Goal: Information Seeking & Learning: Learn about a topic

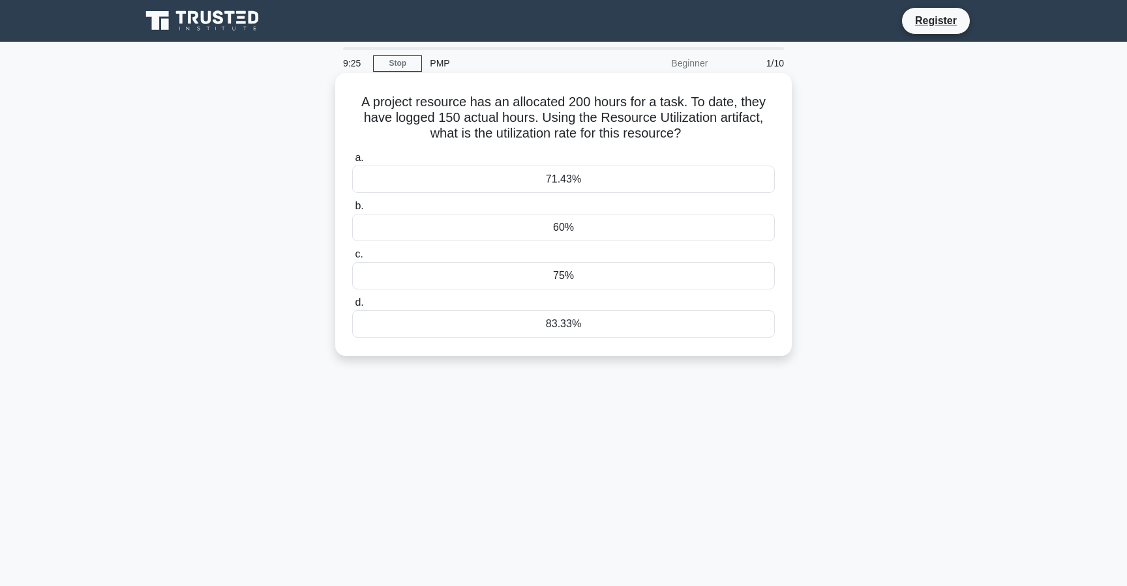
click at [571, 284] on div "75%" at bounding box center [563, 275] width 422 height 27
click at [352, 259] on input "c. 75%" at bounding box center [352, 254] width 0 height 8
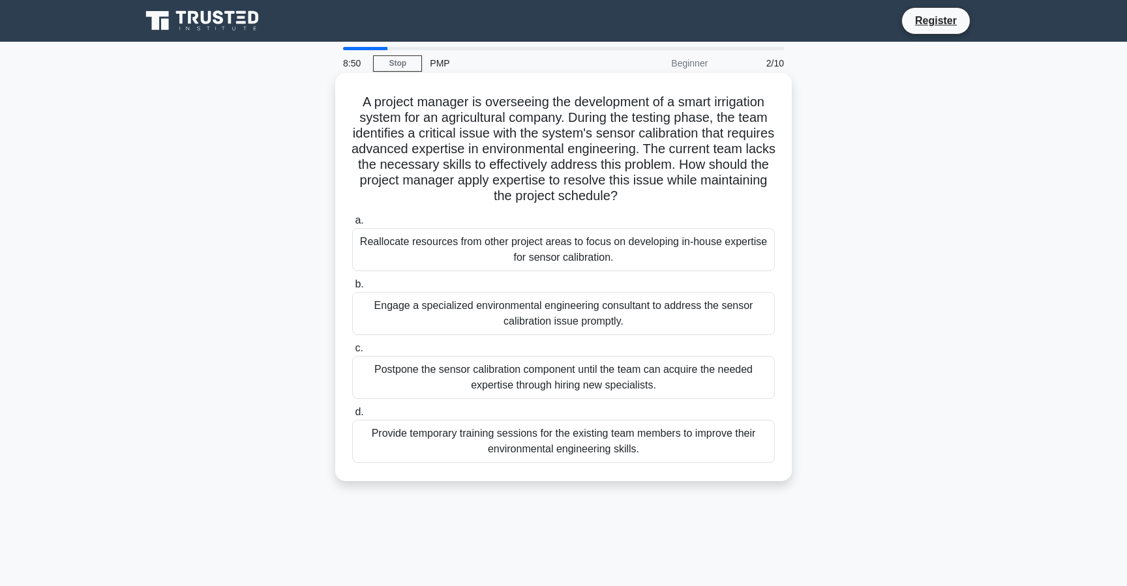
click at [538, 383] on div "Postpone the sensor calibration component until the team can acquire the needed…" at bounding box center [563, 377] width 422 height 43
click at [352, 353] on input "c. Postpone the sensor calibration component until the team can acquire the nee…" at bounding box center [352, 348] width 0 height 8
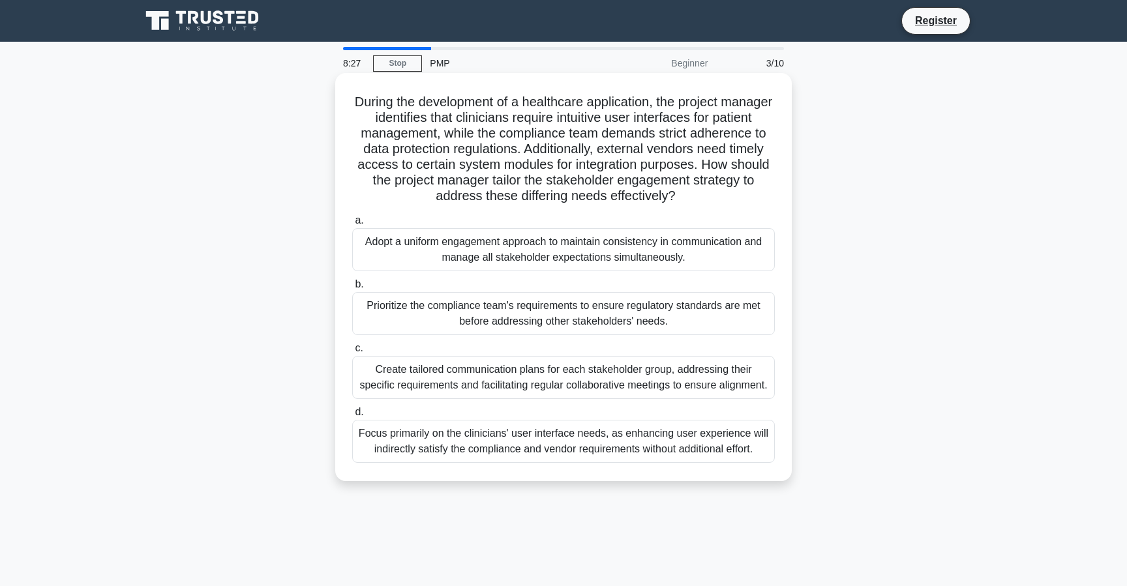
click at [563, 387] on div "Create tailored communication plans for each stakeholder group, addressing thei…" at bounding box center [563, 377] width 422 height 43
click at [352, 353] on input "c. Create tailored communication plans for each stakeholder group, addressing t…" at bounding box center [352, 348] width 0 height 8
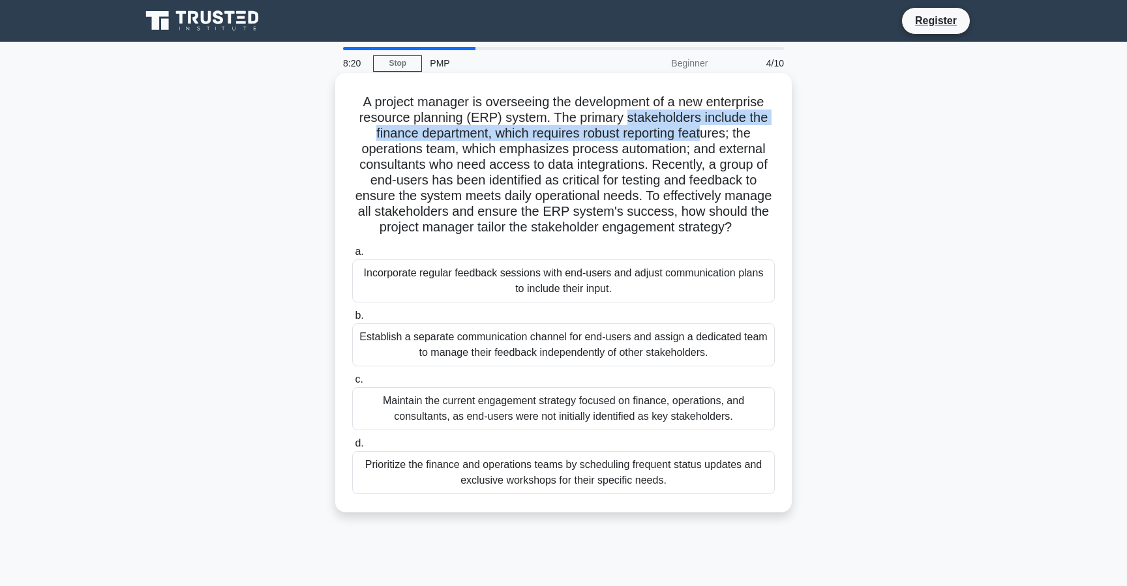
drag, startPoint x: 628, startPoint y: 119, endPoint x: 700, endPoint y: 126, distance: 71.4
click at [700, 126] on h5 "A project manager is overseeing the development of a new enterprise resource pl…" at bounding box center [563, 165] width 425 height 142
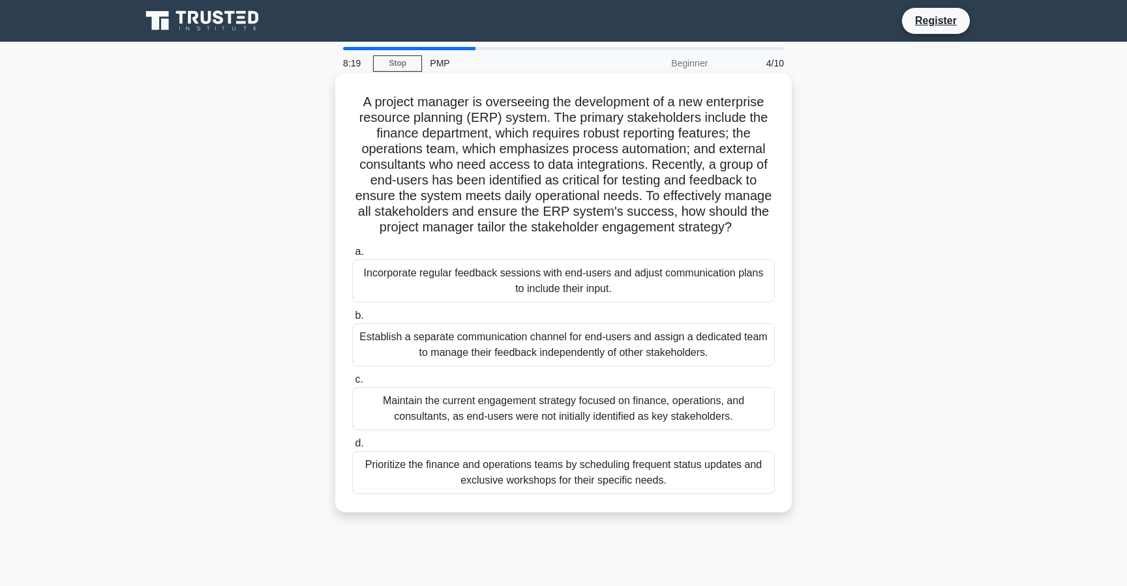
click at [437, 156] on h5 "A project manager is overseeing the development of a new enterprise resource pl…" at bounding box center [563, 165] width 425 height 142
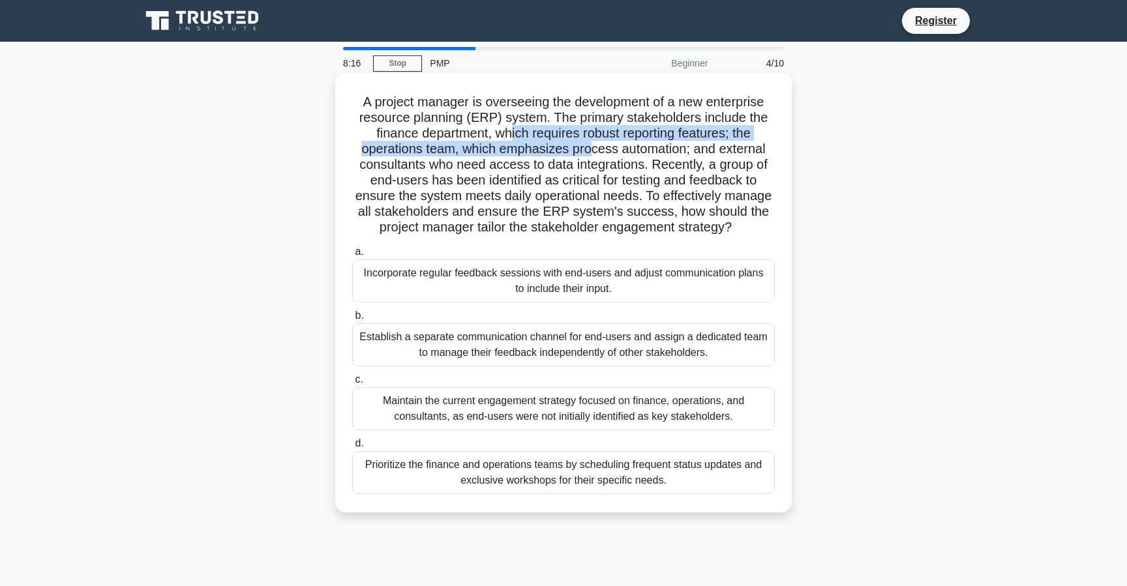
drag, startPoint x: 510, startPoint y: 134, endPoint x: 589, endPoint y: 155, distance: 81.6
click at [589, 155] on h5 "A project manager is overseeing the development of a new enterprise resource pl…" at bounding box center [563, 165] width 425 height 142
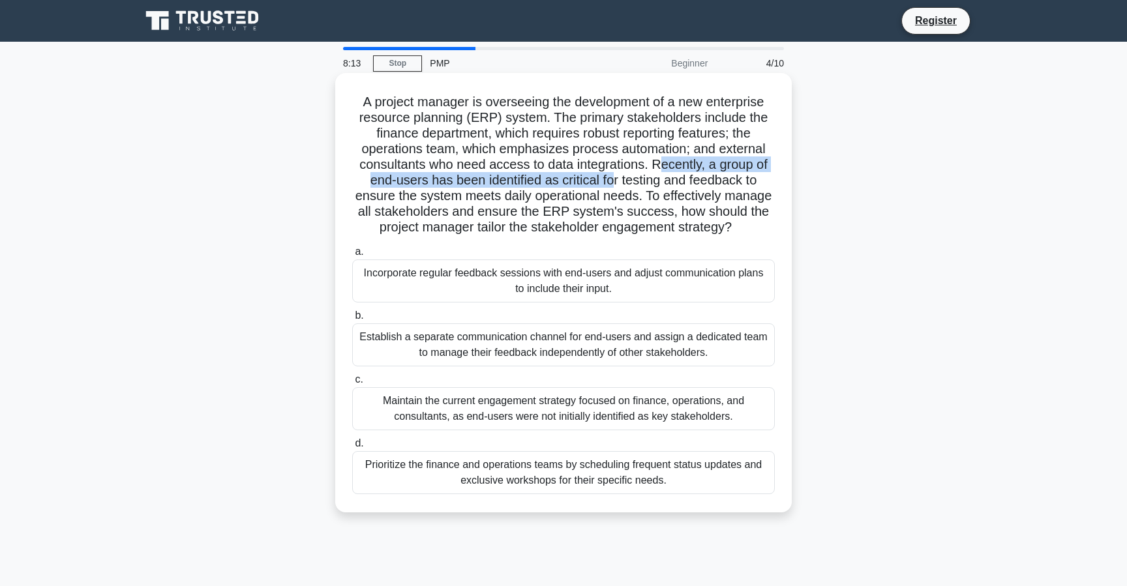
drag, startPoint x: 666, startPoint y: 164, endPoint x: 613, endPoint y: 184, distance: 57.4
click at [613, 184] on h5 "A project manager is overseeing the development of a new enterprise resource pl…" at bounding box center [563, 165] width 425 height 142
click at [629, 183] on h5 "A project manager is overseeing the development of a new enterprise resource pl…" at bounding box center [563, 165] width 425 height 142
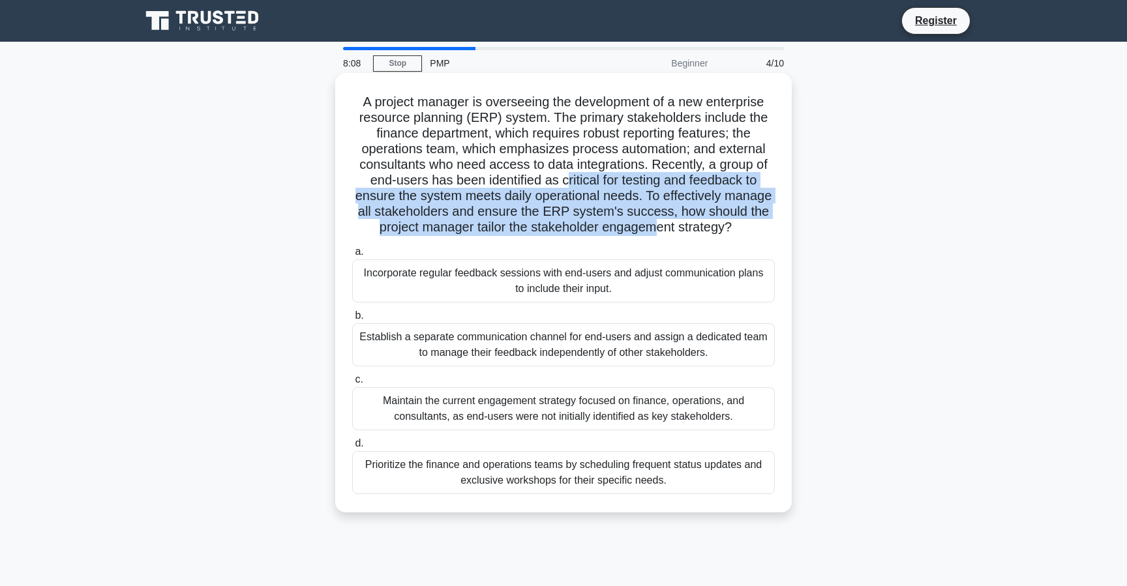
drag, startPoint x: 567, startPoint y: 182, endPoint x: 650, endPoint y: 229, distance: 95.7
click at [650, 229] on h5 "A project manager is overseeing the development of a new enterprise resource pl…" at bounding box center [563, 165] width 425 height 142
click at [651, 226] on h5 "A project manager is overseeing the development of a new enterprise resource pl…" at bounding box center [563, 165] width 425 height 142
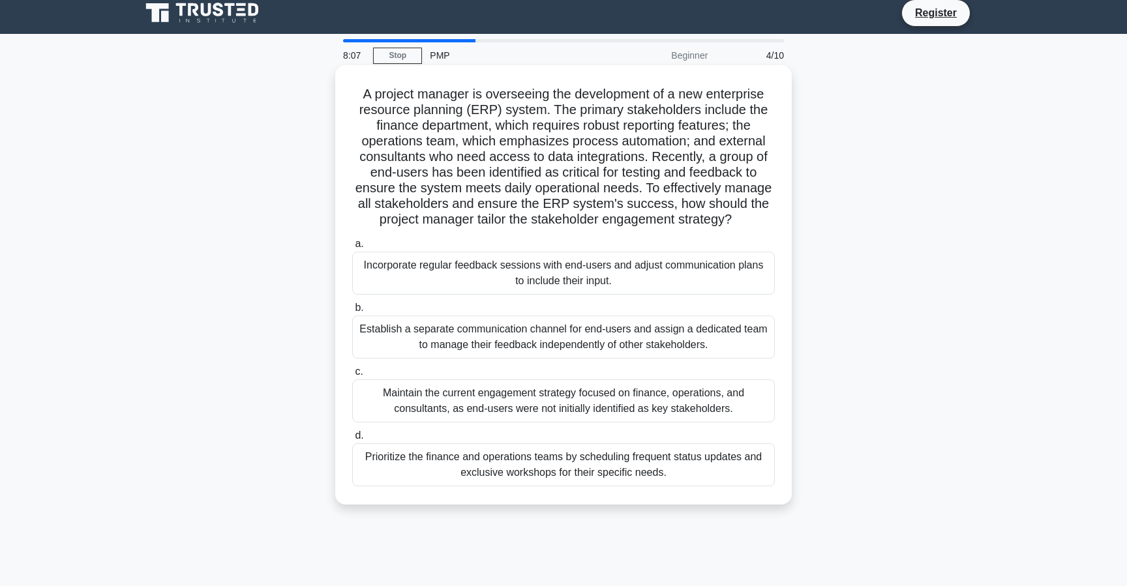
scroll to position [9, 0]
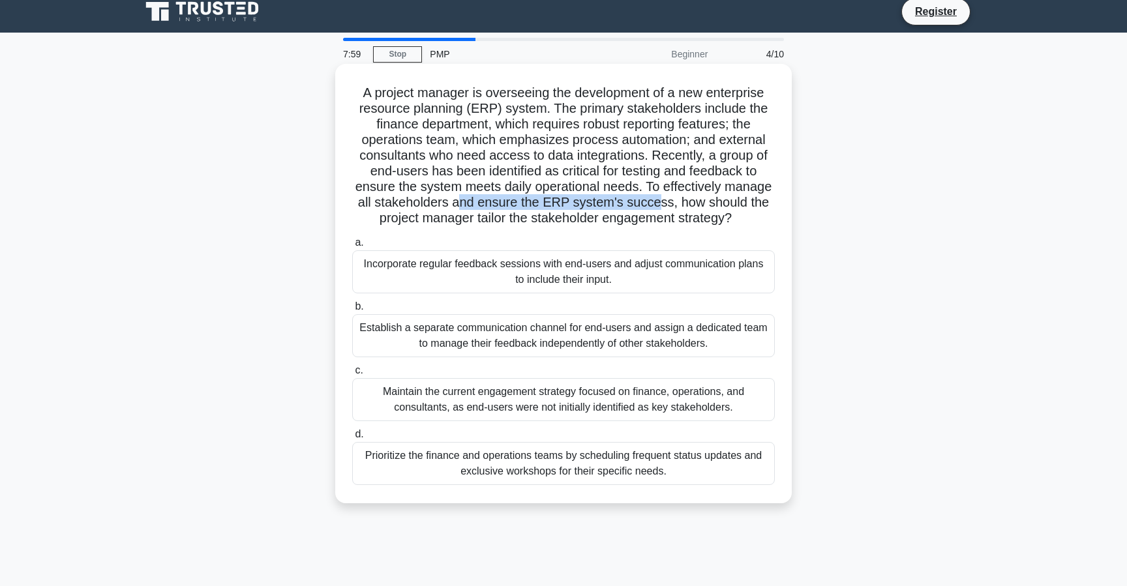
drag, startPoint x: 462, startPoint y: 207, endPoint x: 659, endPoint y: 206, distance: 196.9
click at [659, 206] on h5 "A project manager is overseeing the development of a new enterprise resource pl…" at bounding box center [563, 156] width 425 height 142
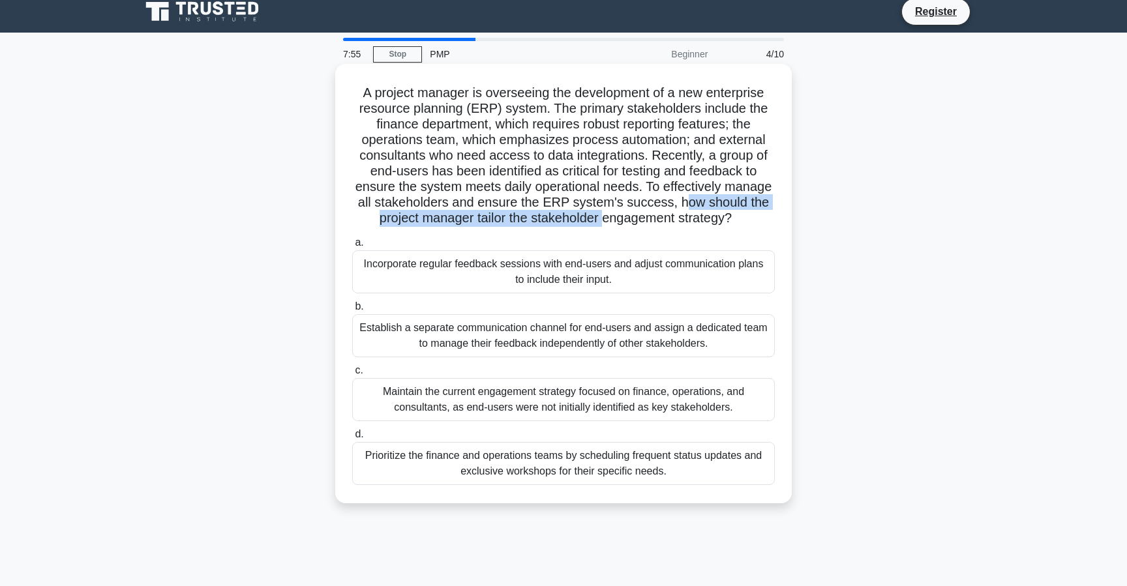
drag, startPoint x: 686, startPoint y: 204, endPoint x: 604, endPoint y: 224, distance: 84.4
click at [604, 224] on h5 "A project manager is overseeing the development of a new enterprise resource pl…" at bounding box center [563, 156] width 425 height 142
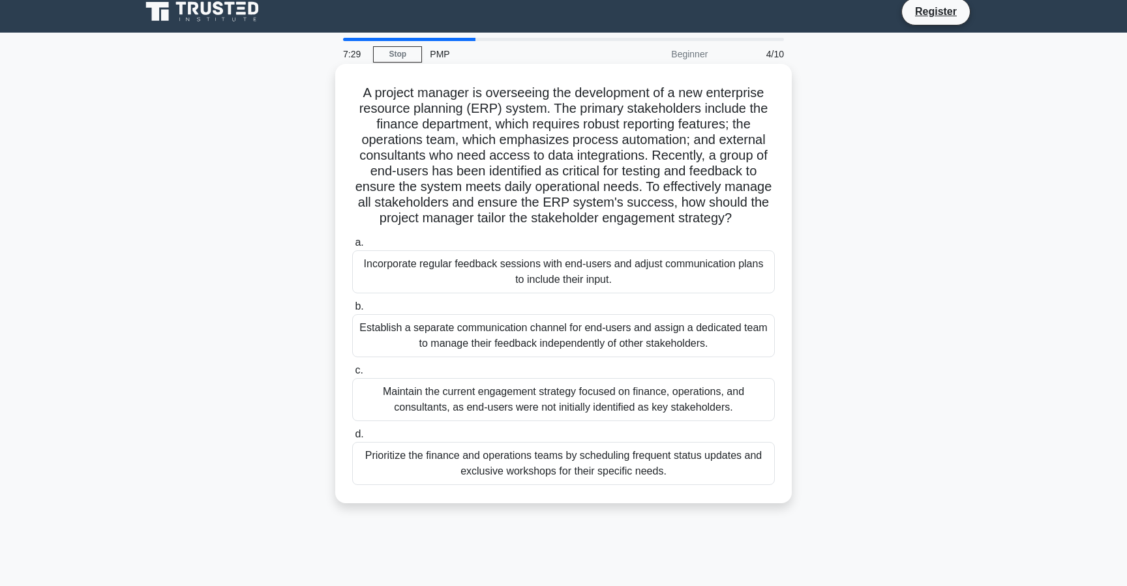
click at [550, 331] on div "Establish a separate communication channel for end-users and assign a dedicated…" at bounding box center [563, 335] width 422 height 43
click at [352, 311] on input "b. Establish a separate communication channel for end-users and assign a dedica…" at bounding box center [352, 306] width 0 height 8
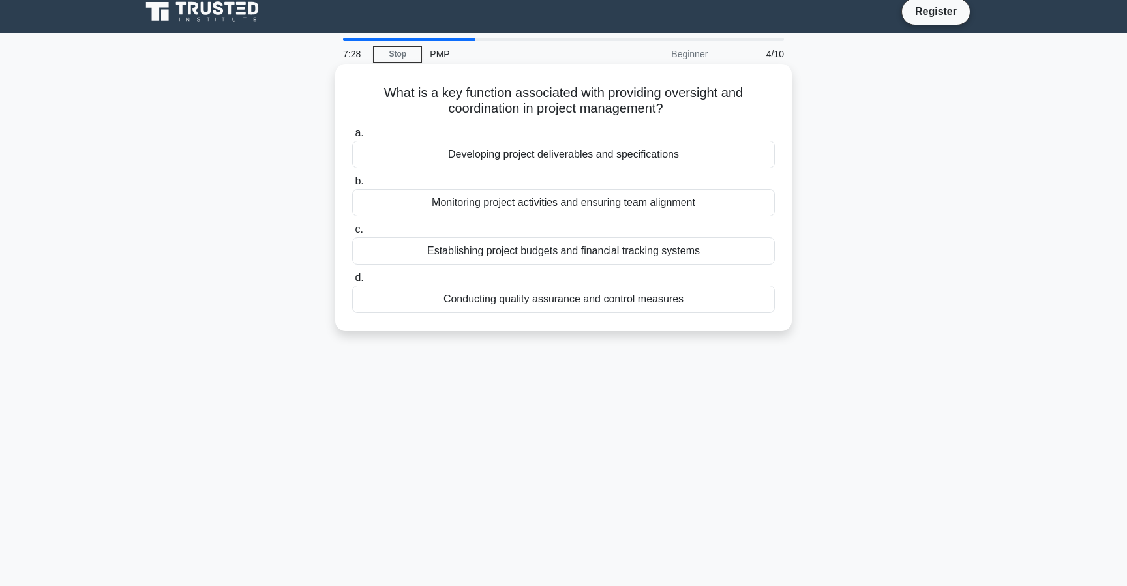
scroll to position [0, 0]
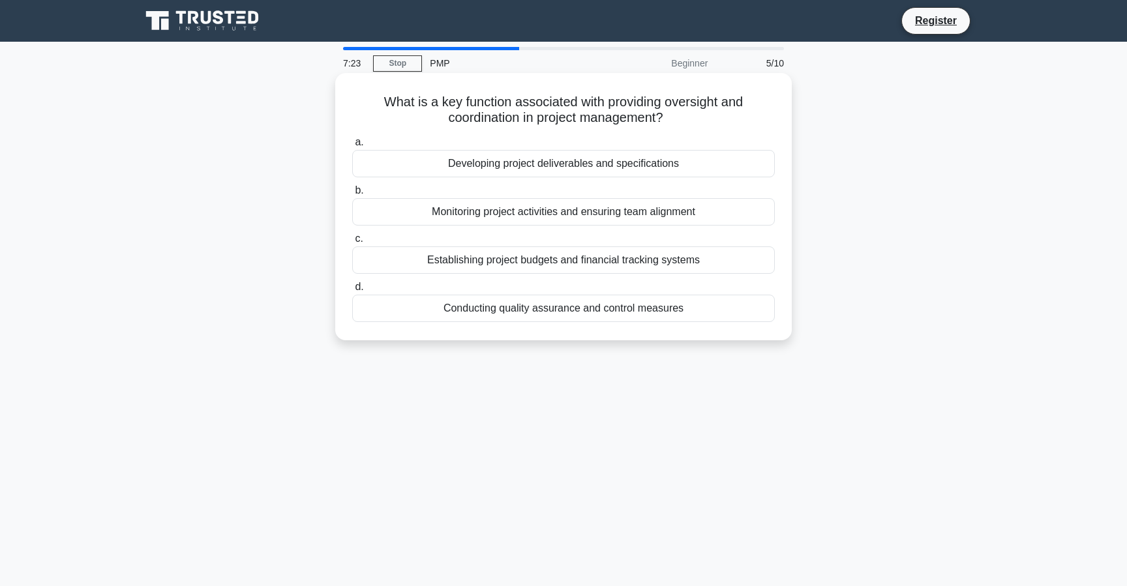
click at [524, 119] on h5 "What is a key function associated with providing oversight and coordination in …" at bounding box center [563, 110] width 425 height 33
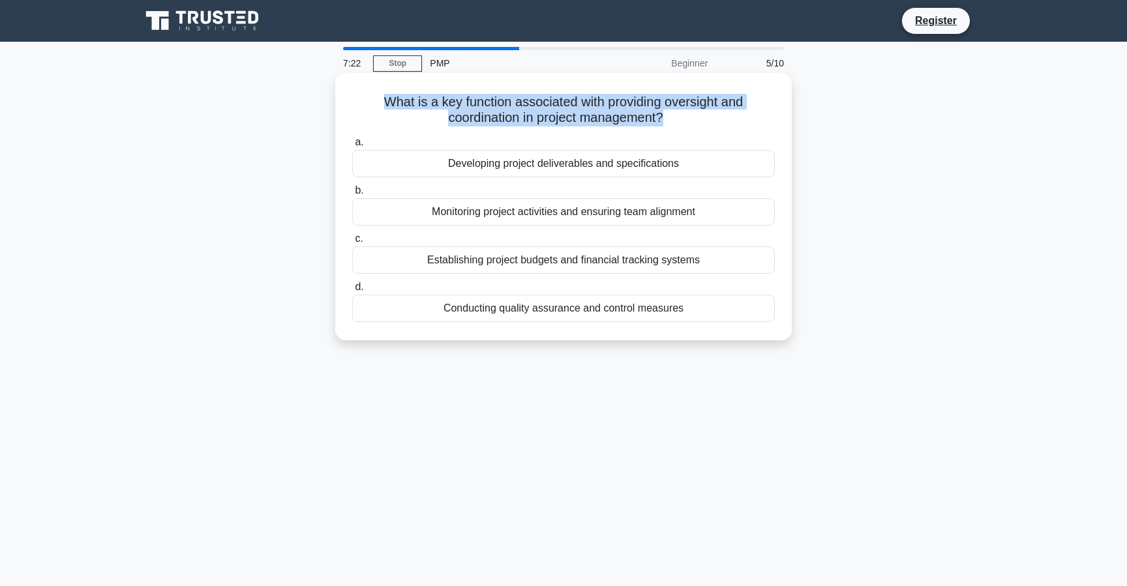
click at [524, 119] on h5 "What is a key function associated with providing oversight and coordination in …" at bounding box center [563, 110] width 425 height 33
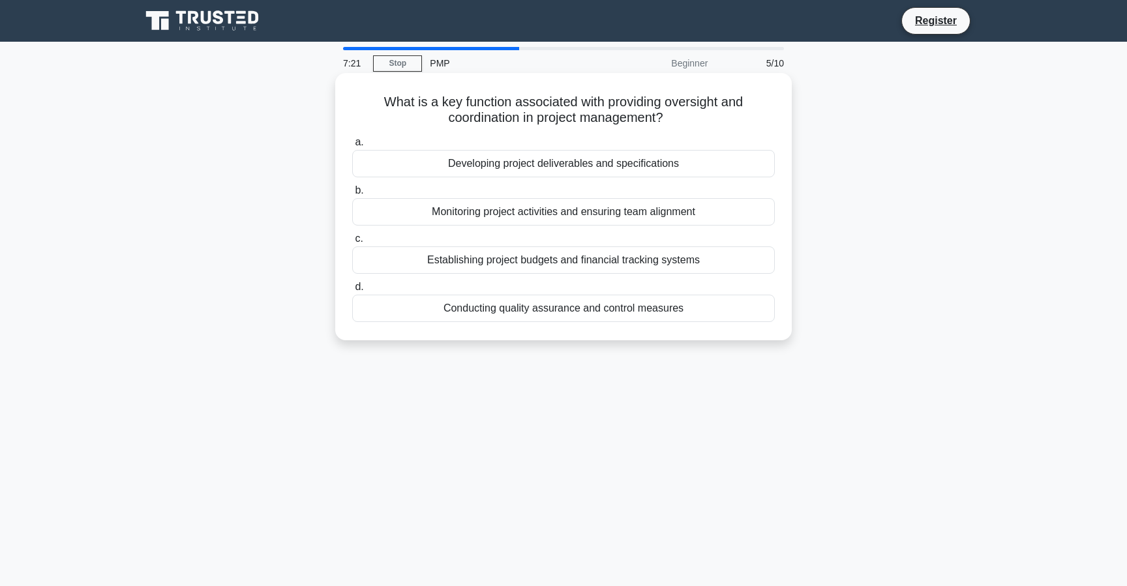
click at [530, 121] on h5 "What is a key function associated with providing oversight and coordination in …" at bounding box center [563, 110] width 425 height 33
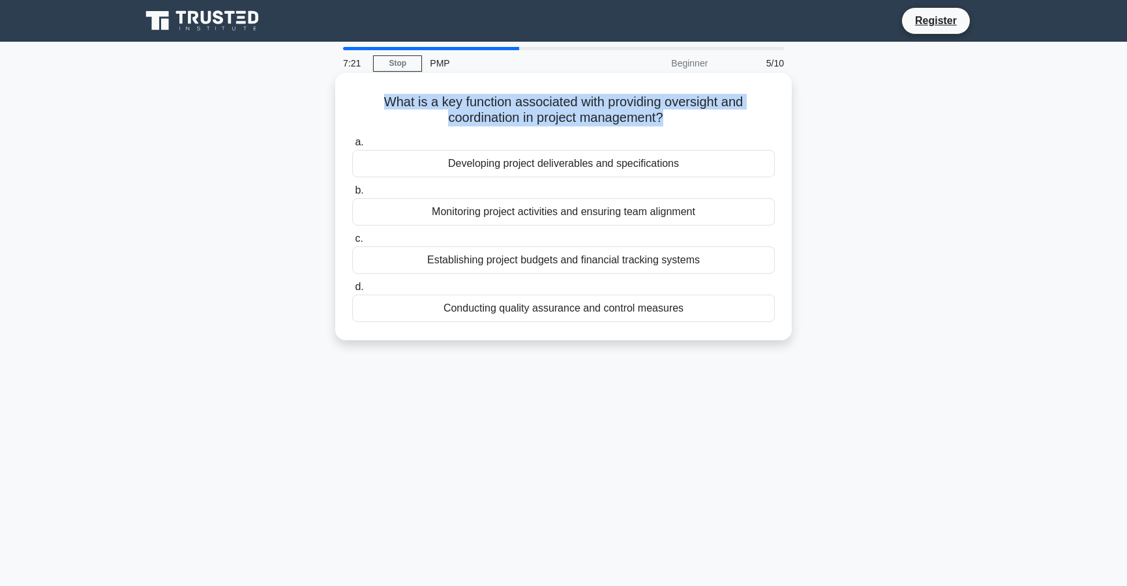
click at [530, 121] on h5 "What is a key function associated with providing oversight and coordination in …" at bounding box center [563, 110] width 425 height 33
click at [563, 119] on h5 "What is a key function associated with providing oversight and coordination in …" at bounding box center [563, 110] width 425 height 33
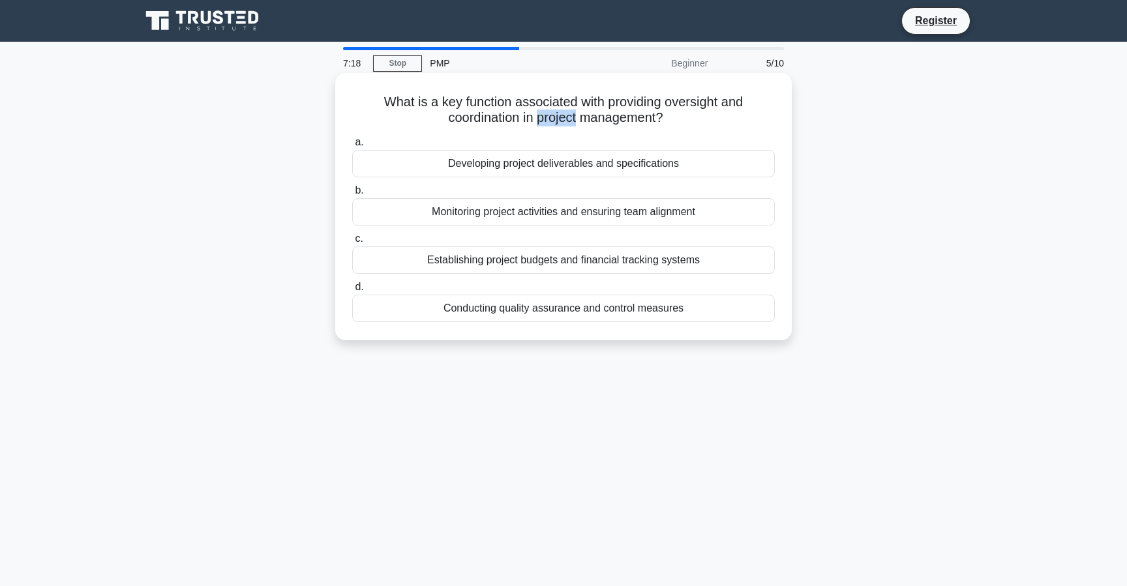
click at [563, 119] on h5 "What is a key function associated with providing oversight and coordination in …" at bounding box center [563, 110] width 425 height 33
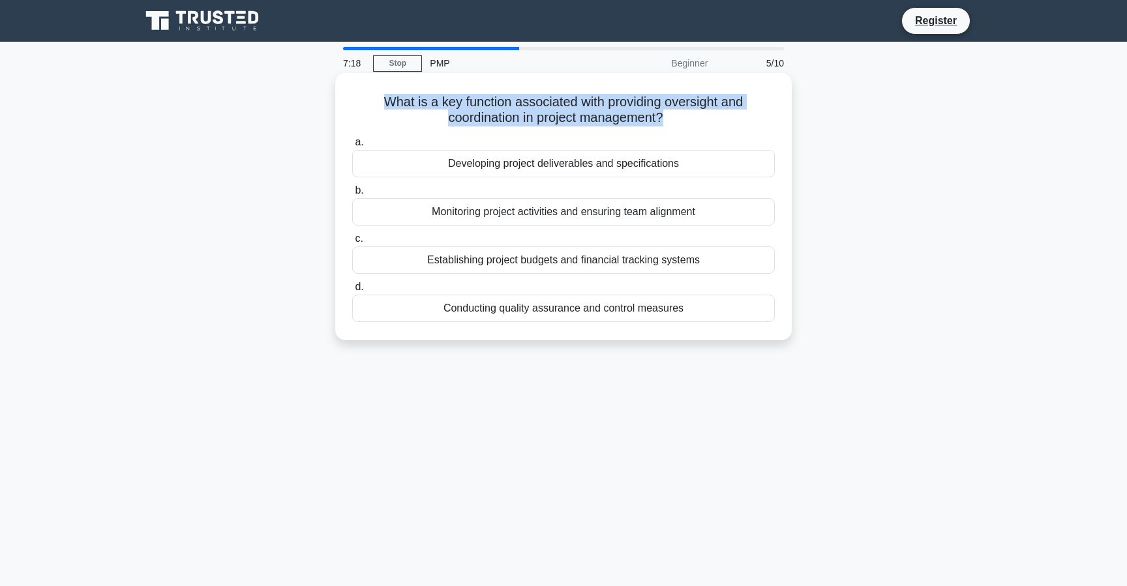
click at [563, 119] on h5 "What is a key function associated with providing oversight and coordination in …" at bounding box center [563, 110] width 425 height 33
click at [564, 119] on h5 "What is a key function associated with providing oversight and coordination in …" at bounding box center [563, 110] width 425 height 33
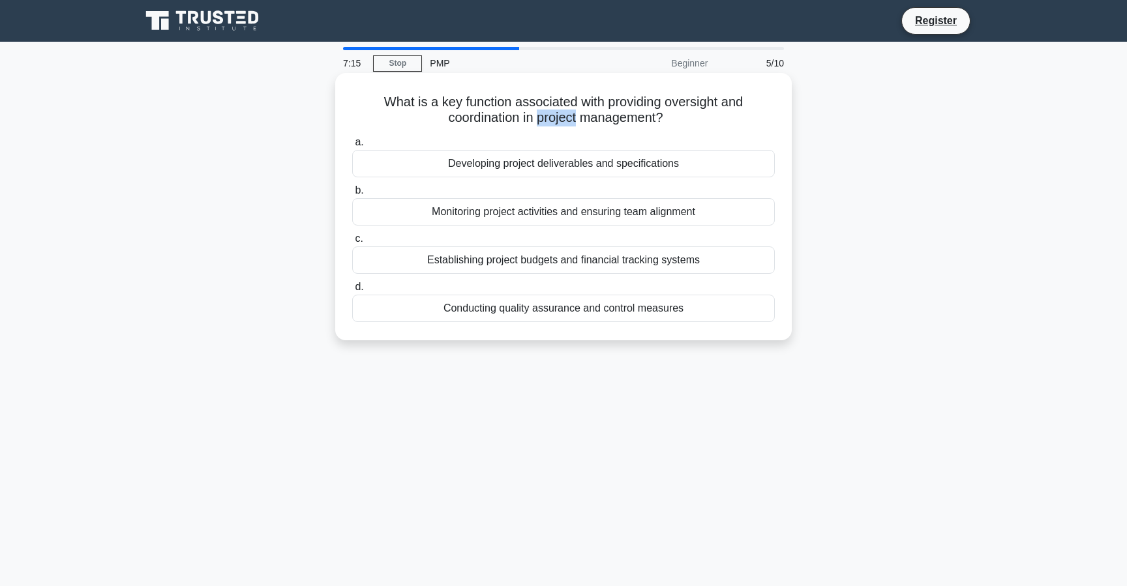
click at [564, 119] on h5 "What is a key function associated with providing oversight and coordination in …" at bounding box center [563, 110] width 425 height 33
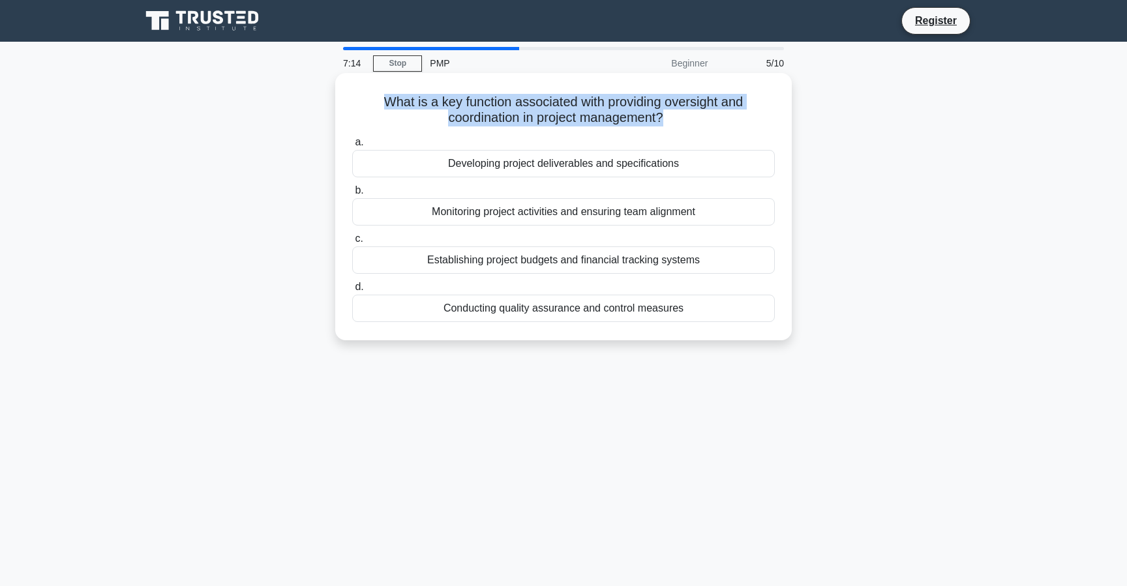
click at [564, 119] on h5 "What is a key function associated with providing oversight and coordination in …" at bounding box center [563, 110] width 425 height 33
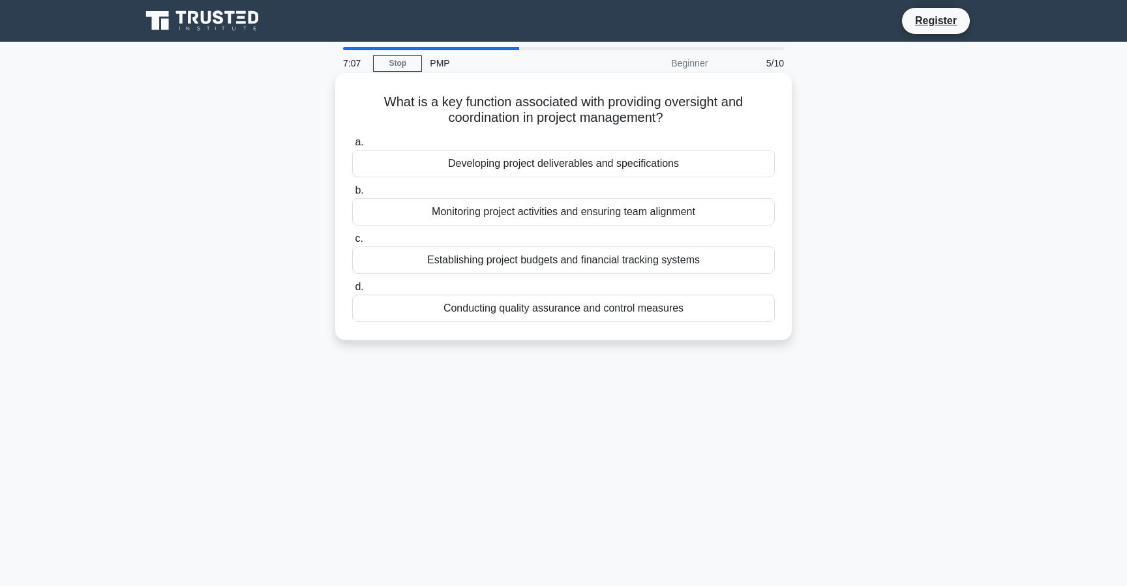
click at [533, 213] on div "Monitoring project activities and ensuring team alignment" at bounding box center [563, 211] width 422 height 27
click at [352, 195] on input "b. Monitoring project activities and ensuring team alignment" at bounding box center [352, 190] width 0 height 8
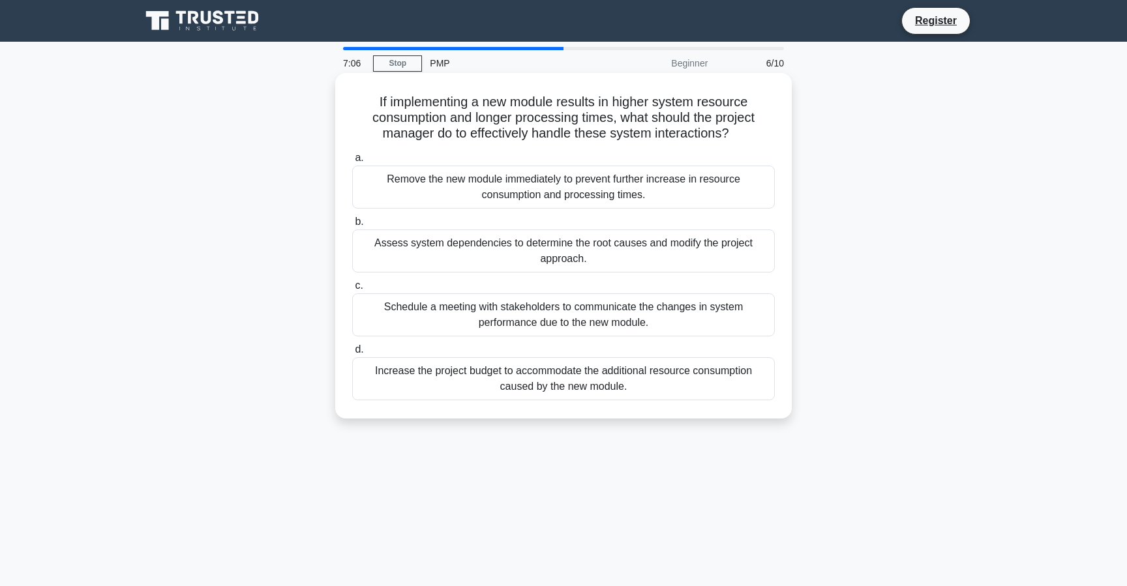
click at [559, 130] on h5 "If implementing a new module results in higher system resource consumption and …" at bounding box center [563, 118] width 425 height 48
click at [558, 126] on h5 "If implementing a new module results in higher system resource consumption and …" at bounding box center [563, 118] width 425 height 48
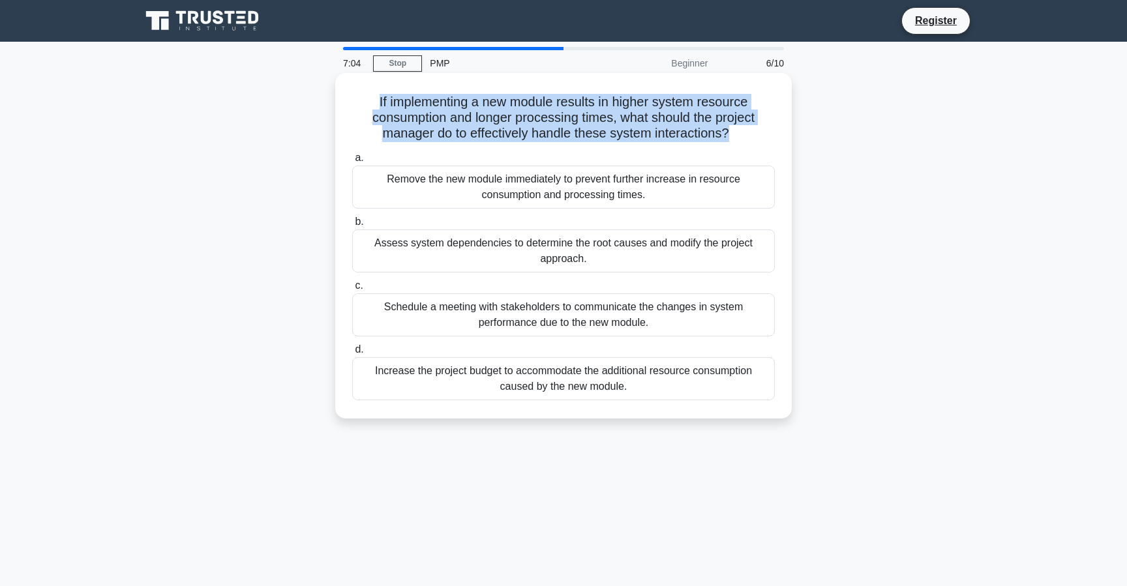
click at [558, 126] on h5 "If implementing a new module results in higher system resource consumption and …" at bounding box center [563, 118] width 425 height 48
click at [586, 119] on h5 "If implementing a new module results in higher system resource consumption and …" at bounding box center [563, 118] width 425 height 48
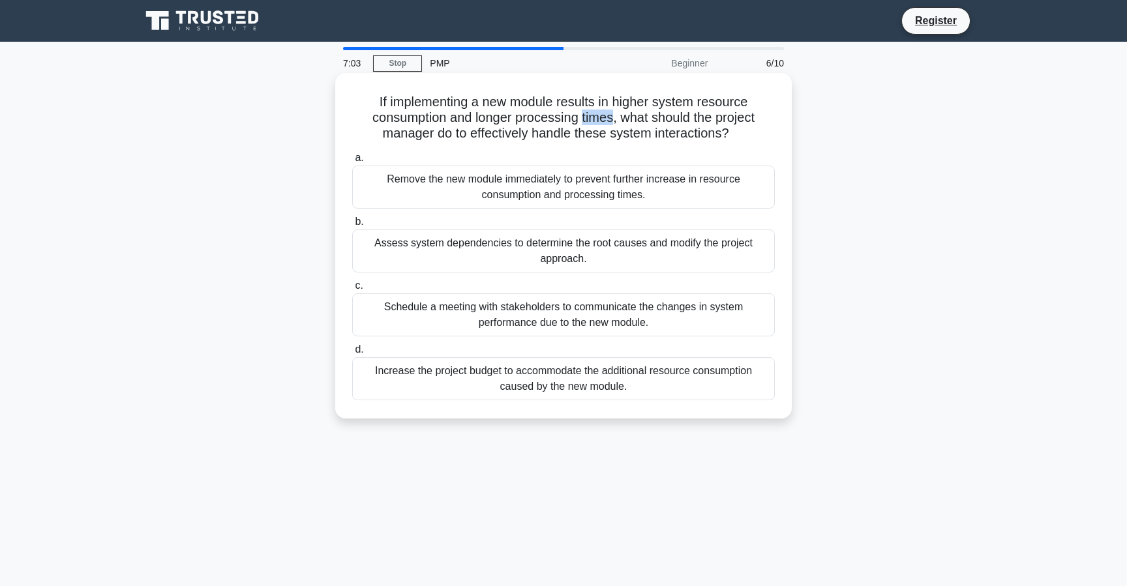
click at [586, 119] on h5 "If implementing a new module results in higher system resource consumption and …" at bounding box center [563, 118] width 425 height 48
click at [585, 104] on h5 "If implementing a new module results in higher system resource consumption and …" at bounding box center [563, 118] width 425 height 48
click at [450, 126] on h5 "If implementing a new module results in higher system resource consumption and …" at bounding box center [563, 118] width 425 height 48
drag, startPoint x: 467, startPoint y: 119, endPoint x: 591, endPoint y: 119, distance: 123.2
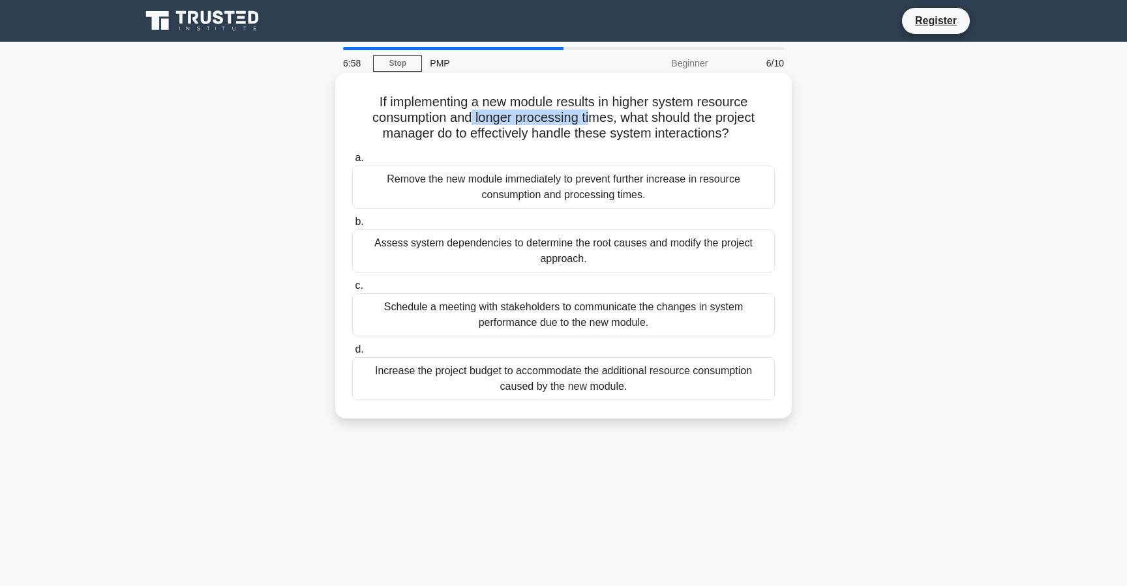
click at [591, 119] on h5 "If implementing a new module results in higher system resource consumption and …" at bounding box center [563, 118] width 425 height 48
drag, startPoint x: 632, startPoint y: 124, endPoint x: 707, endPoint y: 123, distance: 75.0
click at [707, 123] on h5 "If implementing a new module results in higher system resource consumption and …" at bounding box center [563, 118] width 425 height 48
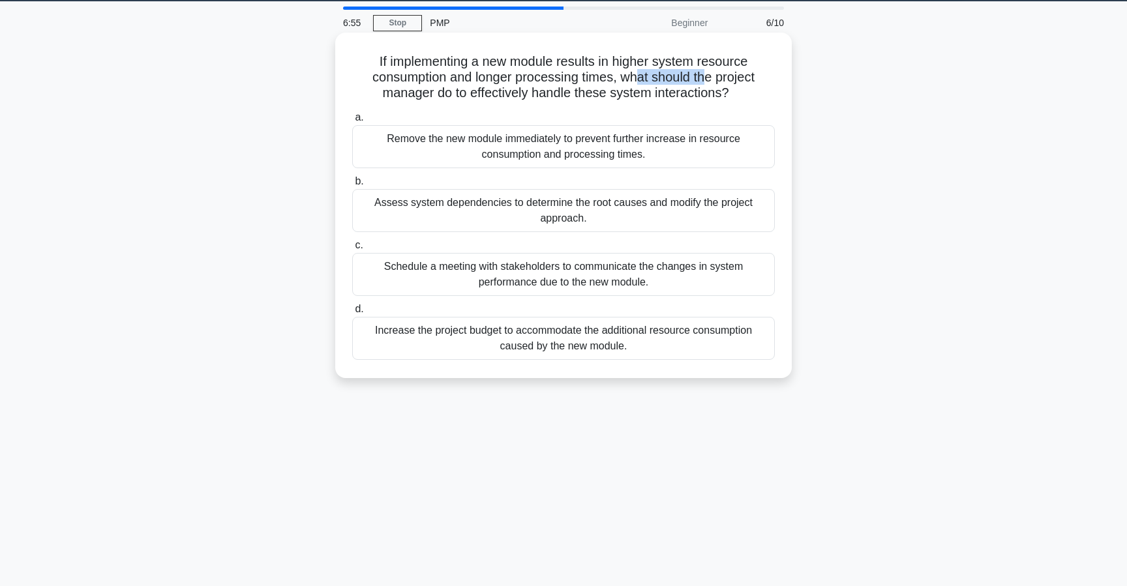
scroll to position [42, 0]
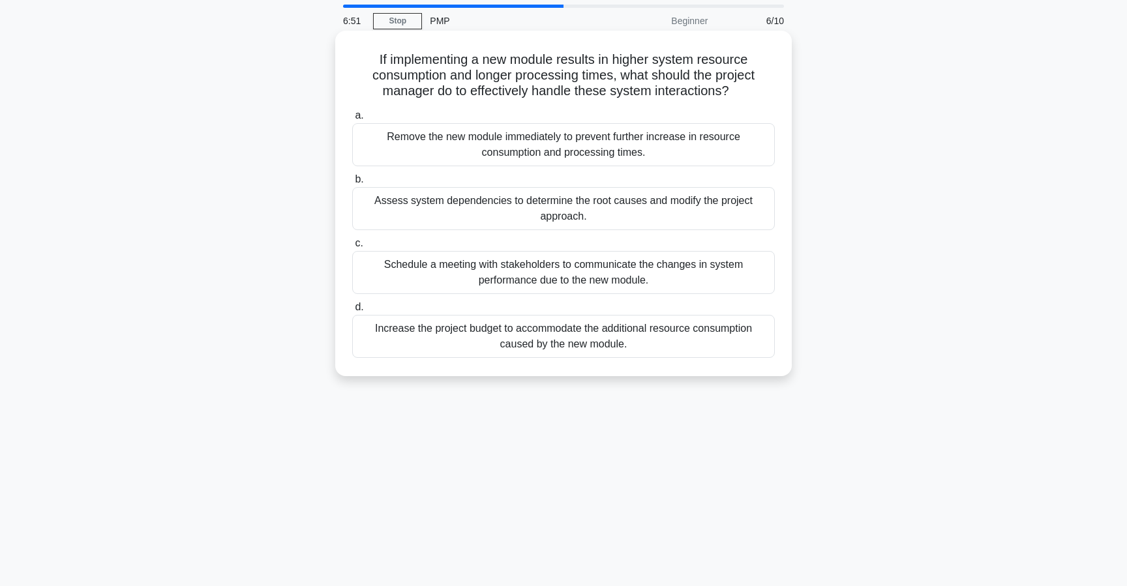
click at [499, 207] on div "Assess system dependencies to determine the root causes and modify the project …" at bounding box center [563, 208] width 422 height 43
click at [352, 184] on input "b. Assess system dependencies to determine the root causes and modify the proje…" at bounding box center [352, 179] width 0 height 8
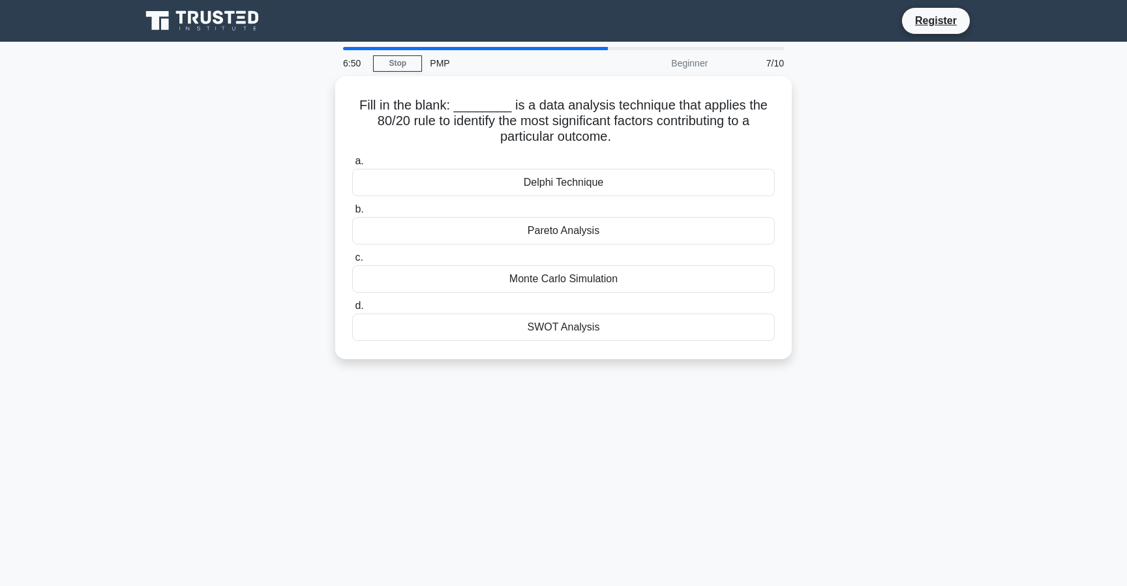
scroll to position [0, 0]
click at [547, 323] on div "SWOT Analysis" at bounding box center [563, 323] width 422 height 27
click at [352, 307] on input "d. SWOT Analysis" at bounding box center [352, 303] width 0 height 8
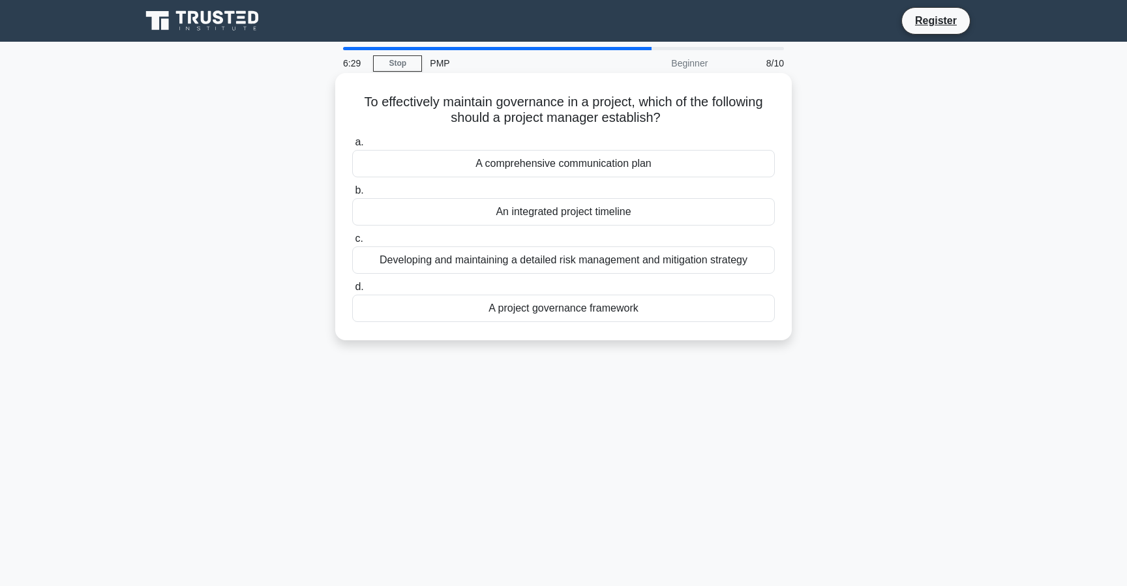
click at [538, 301] on div "A project governance framework" at bounding box center [563, 308] width 422 height 27
click at [352, 291] on input "d. A project governance framework" at bounding box center [352, 287] width 0 height 8
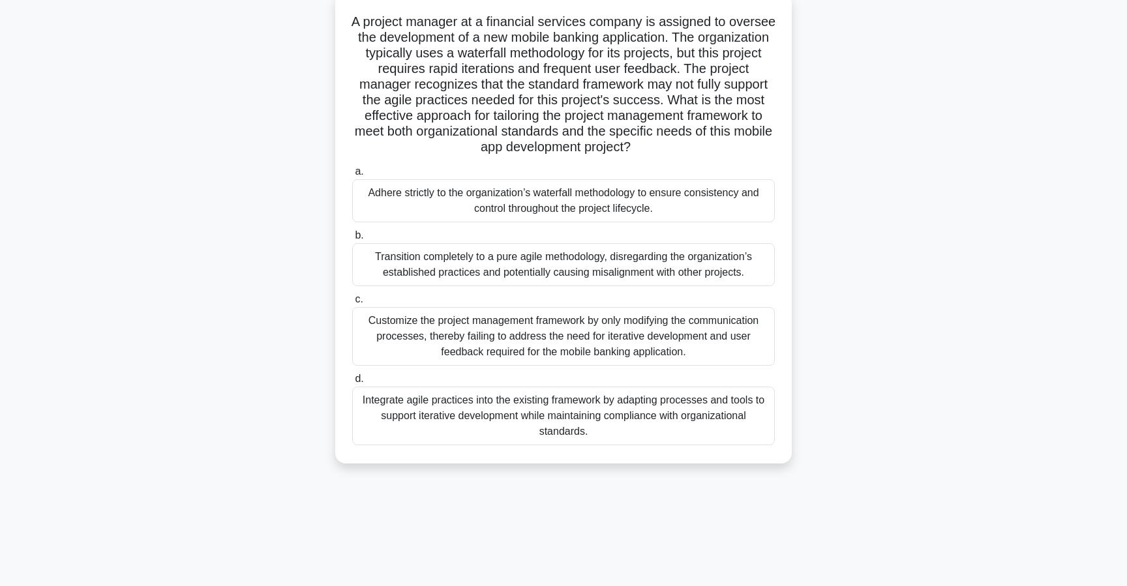
scroll to position [82, 0]
click at [540, 402] on div "Integrate agile practices into the existing framework by adapting processes and…" at bounding box center [563, 414] width 422 height 59
click at [352, 381] on input "d. Integrate agile practices into the existing framework by adapting processes …" at bounding box center [352, 377] width 0 height 8
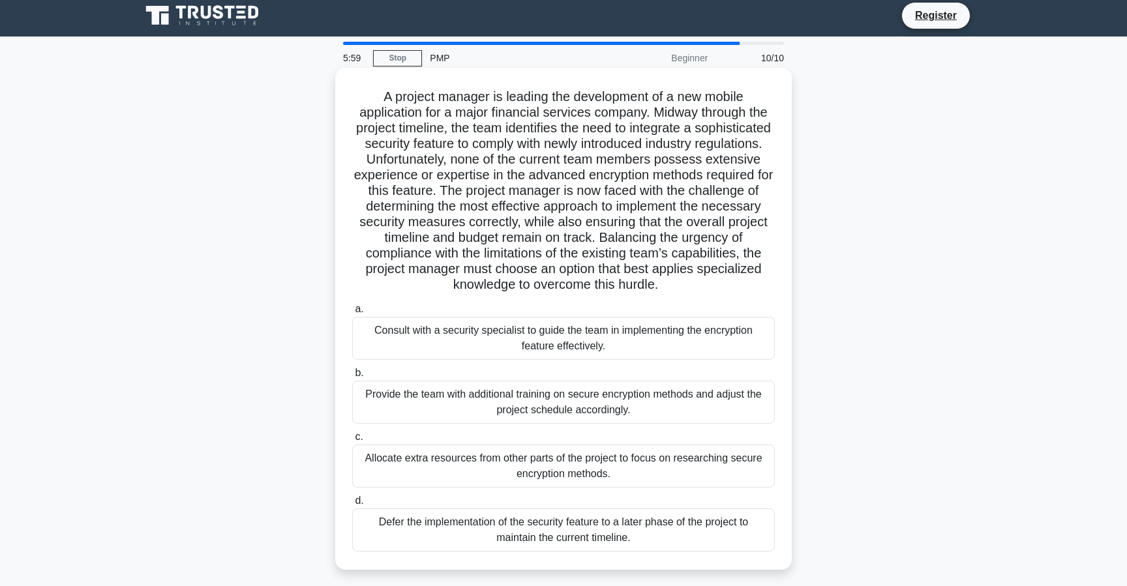
scroll to position [0, 0]
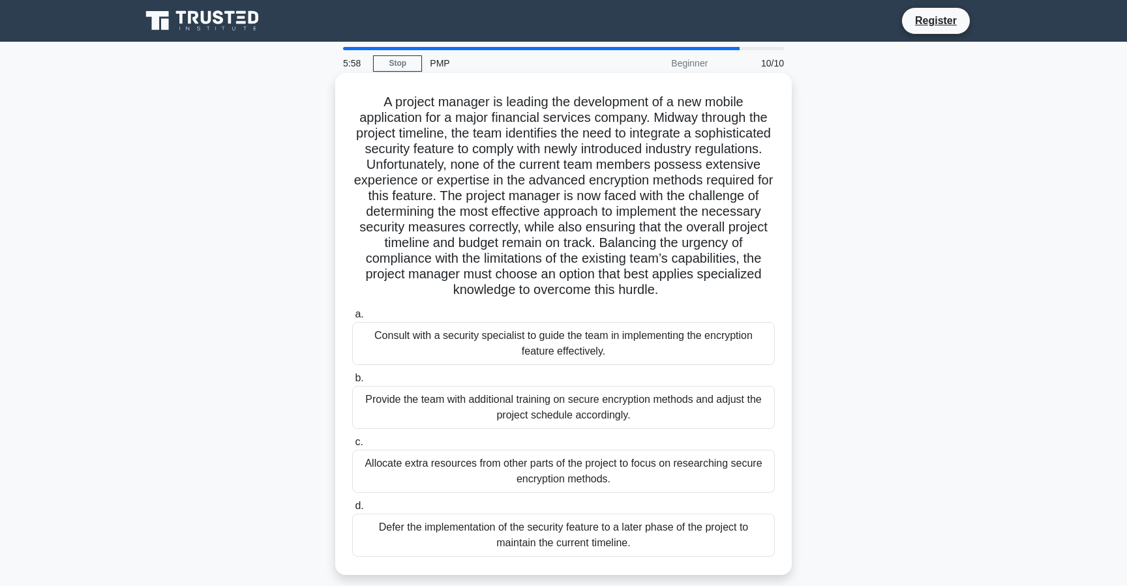
click at [510, 407] on div "Provide the team with additional training on secure encryption methods and adju…" at bounding box center [563, 407] width 422 height 43
click at [352, 383] on input "b. Provide the team with additional training on secure encryption methods and a…" at bounding box center [352, 378] width 0 height 8
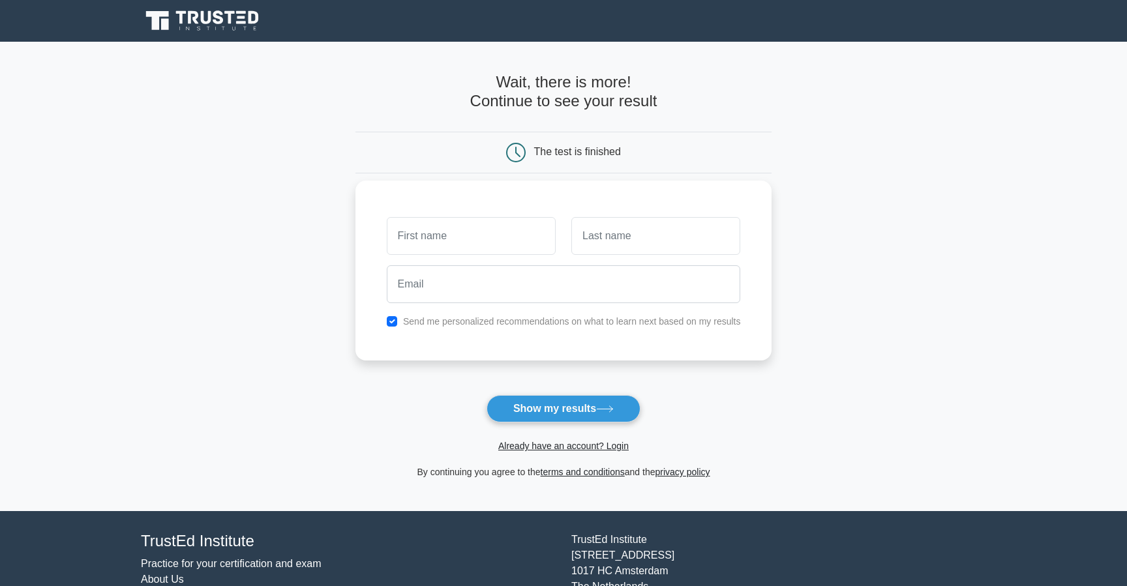
click at [516, 239] on input "text" at bounding box center [471, 236] width 169 height 38
type input "Ibrahim"
click at [594, 243] on input "text" at bounding box center [655, 236] width 169 height 38
type input "Mohammed Hallibu"
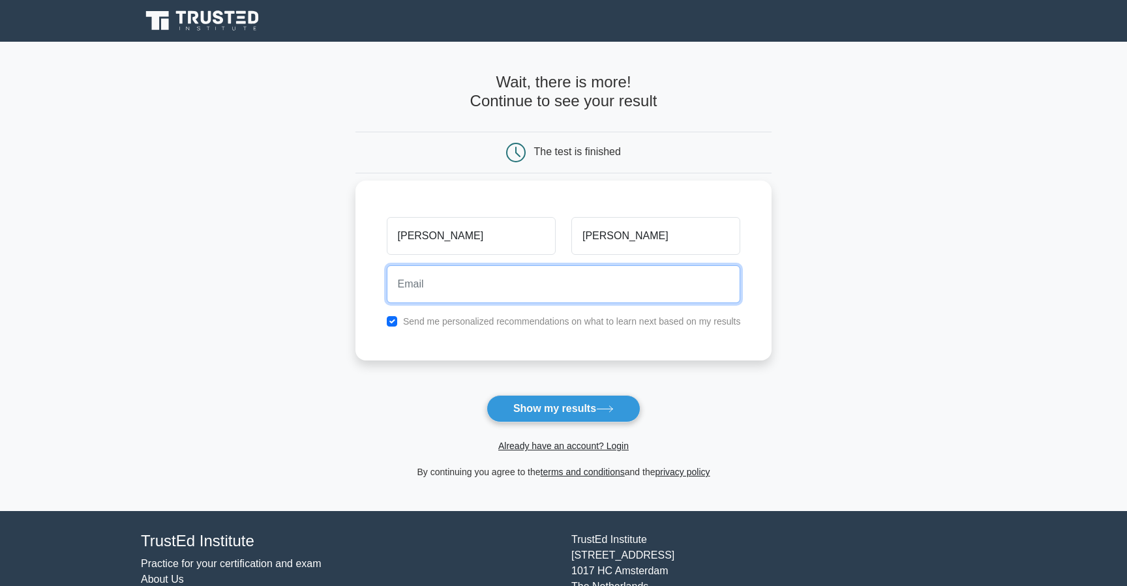
click at [570, 295] on input "email" at bounding box center [564, 284] width 354 height 38
type input "hallibumohammed@gmail.com"
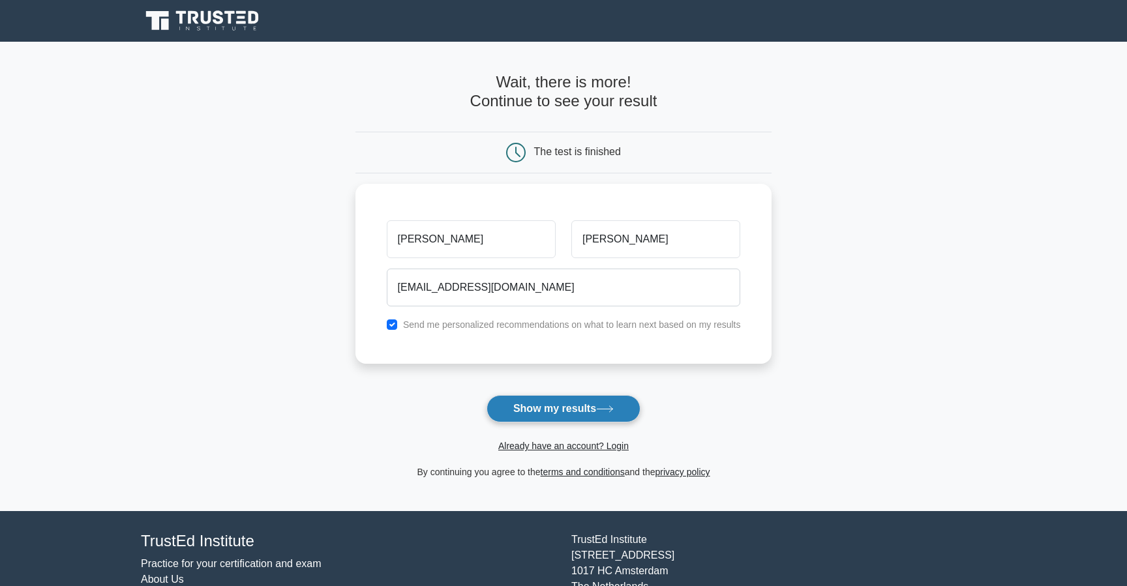
click at [561, 411] on button "Show my results" at bounding box center [563, 408] width 154 height 27
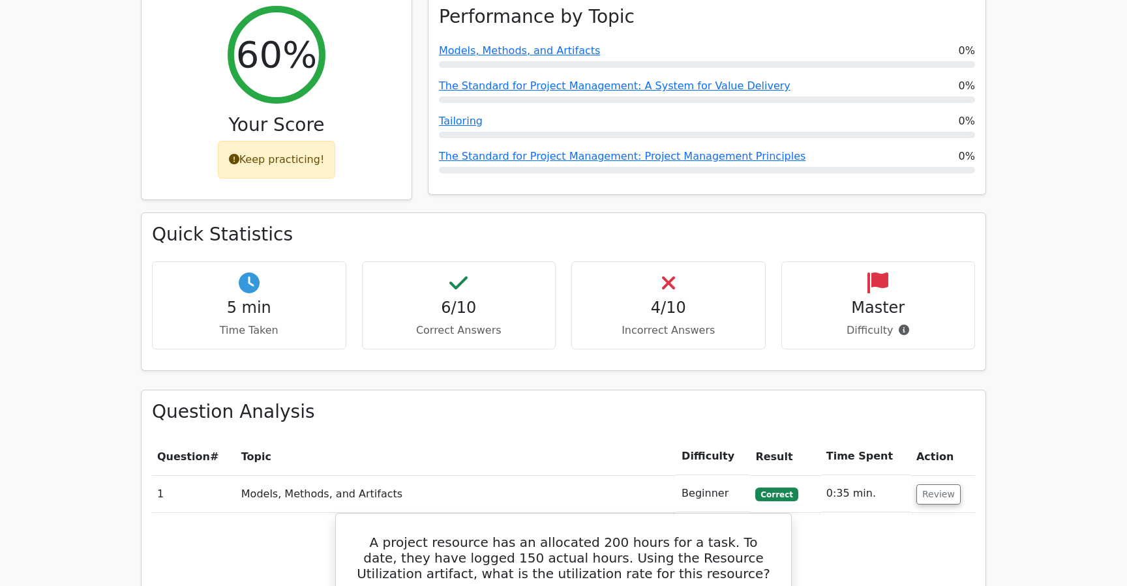
scroll to position [575, 0]
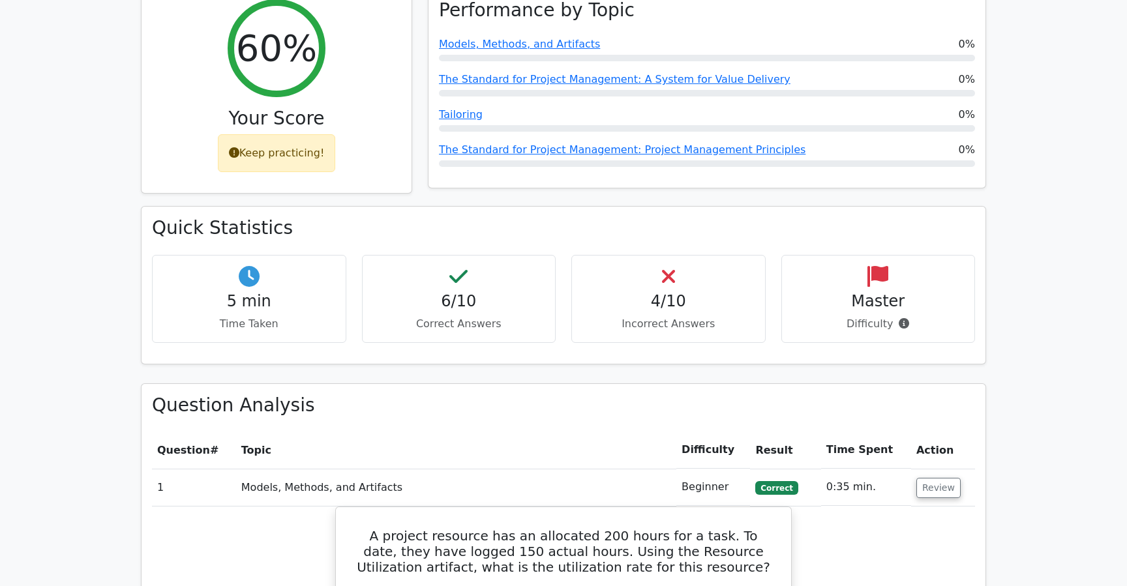
click at [899, 316] on p "Difficulty" at bounding box center [878, 324] width 172 height 16
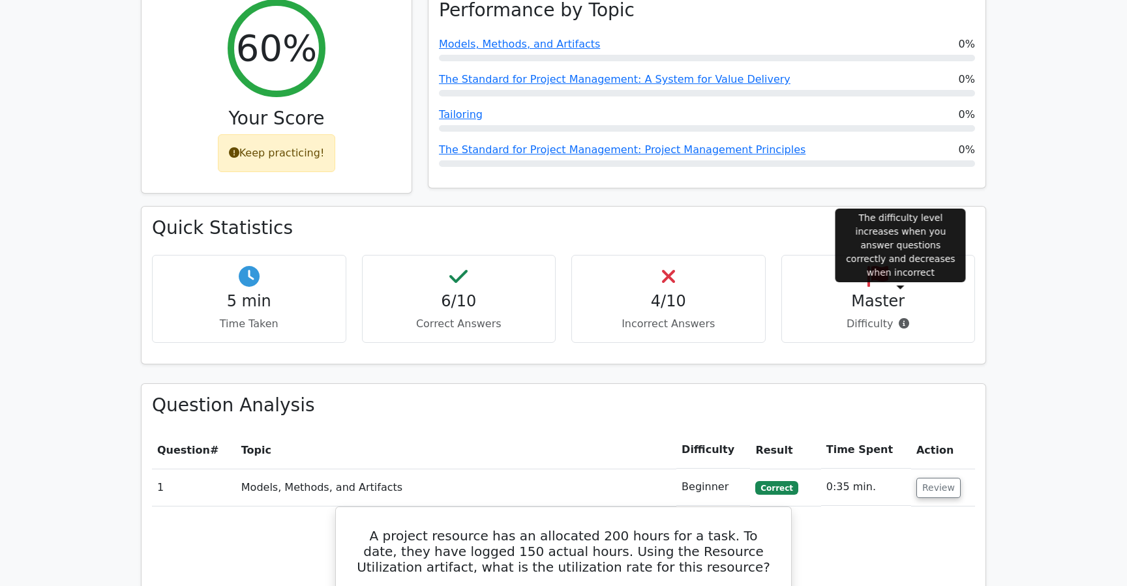
click at [899, 318] on icon at bounding box center [903, 323] width 10 height 10
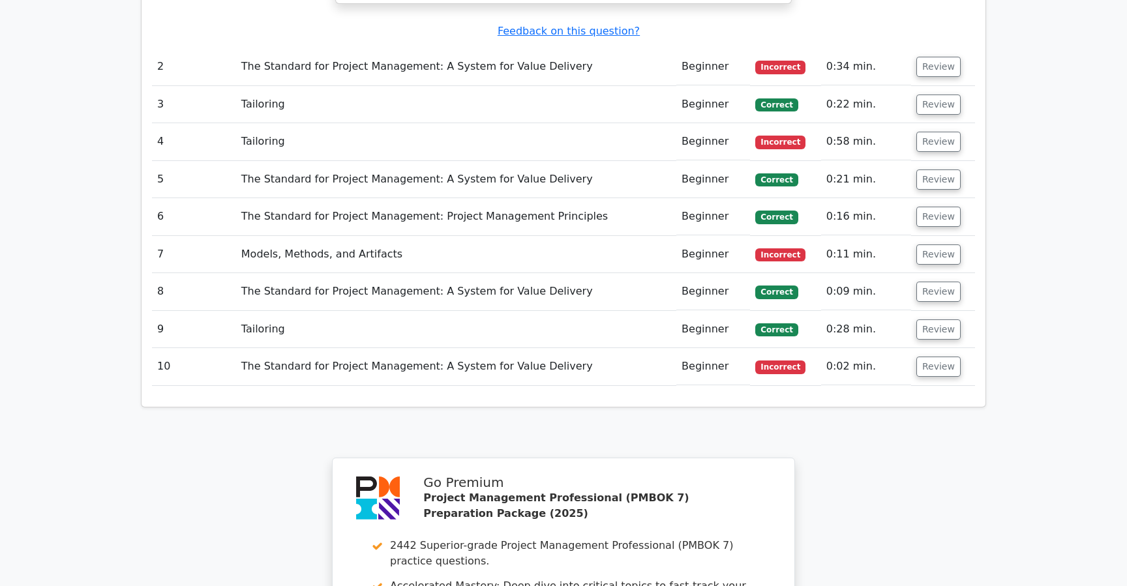
scroll to position [1379, 0]
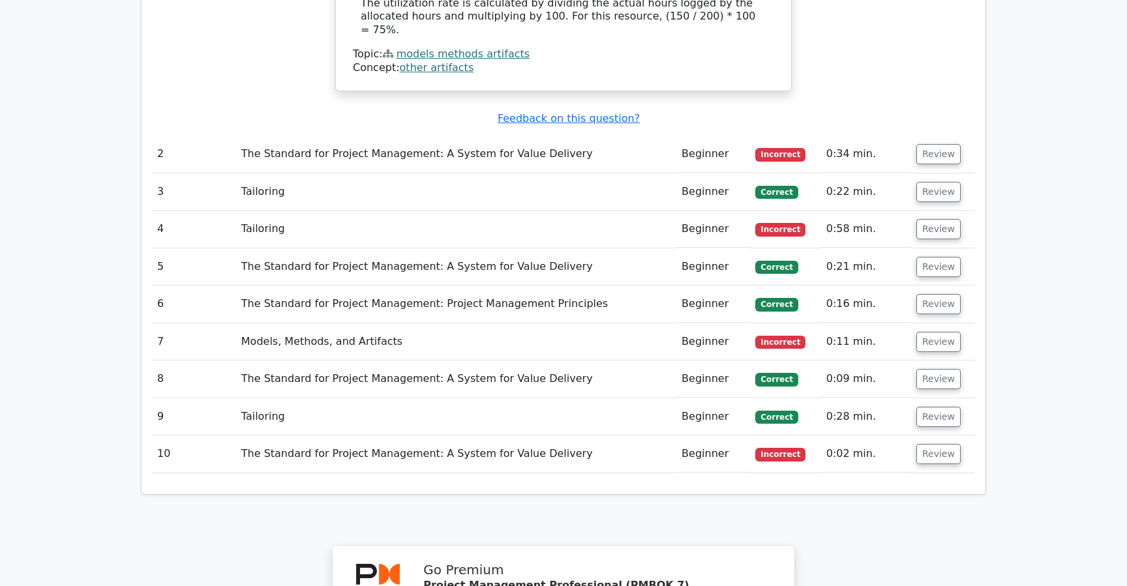
click at [912, 136] on td "Review" at bounding box center [943, 154] width 64 height 37
click at [922, 144] on button "Review" at bounding box center [938, 154] width 44 height 20
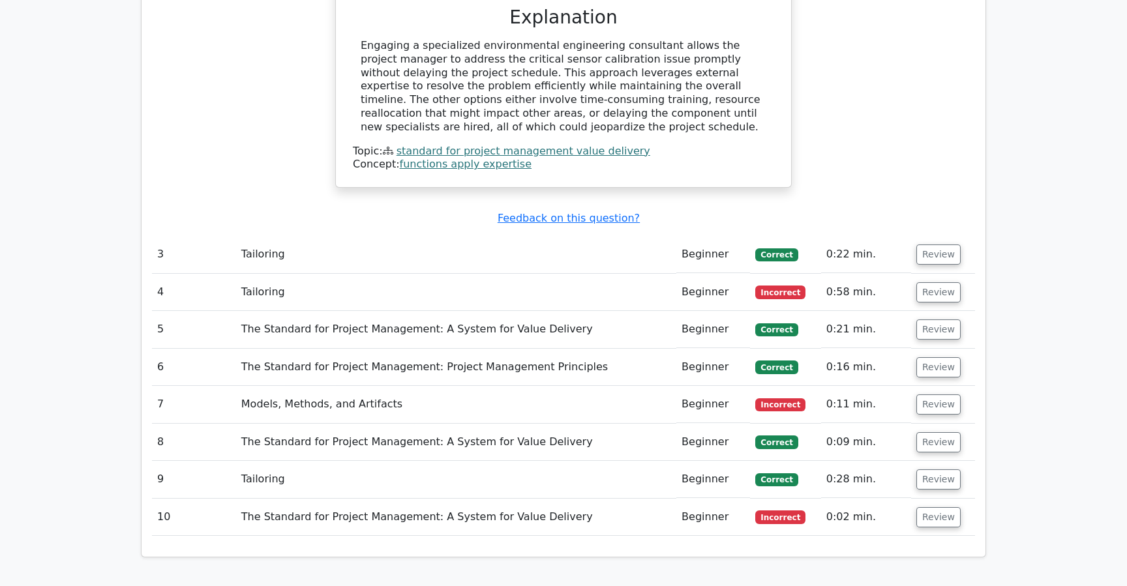
scroll to position [2033, 0]
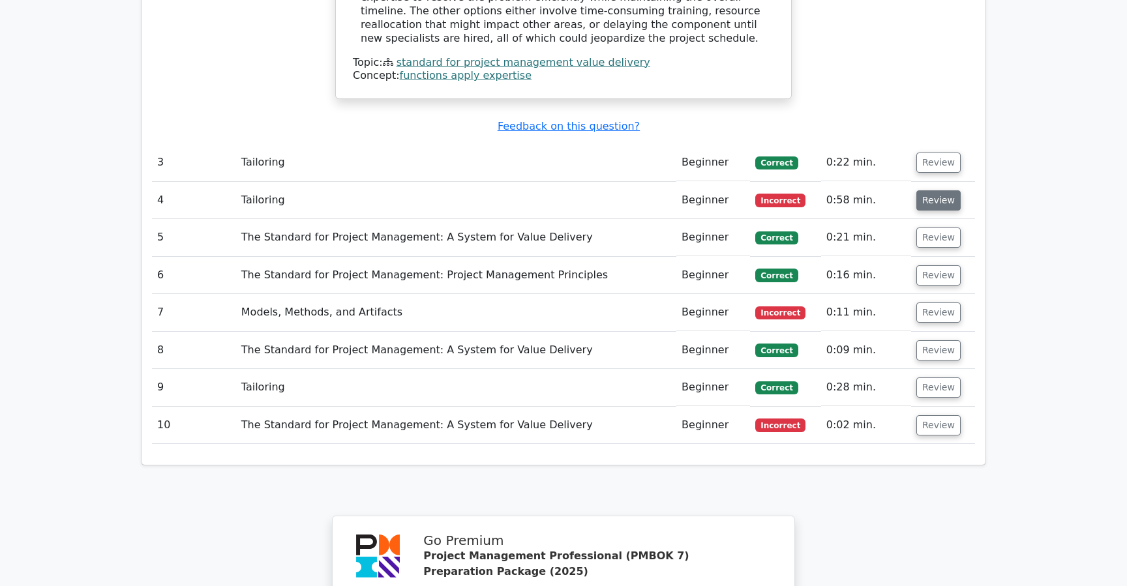
click at [934, 190] on button "Review" at bounding box center [938, 200] width 44 height 20
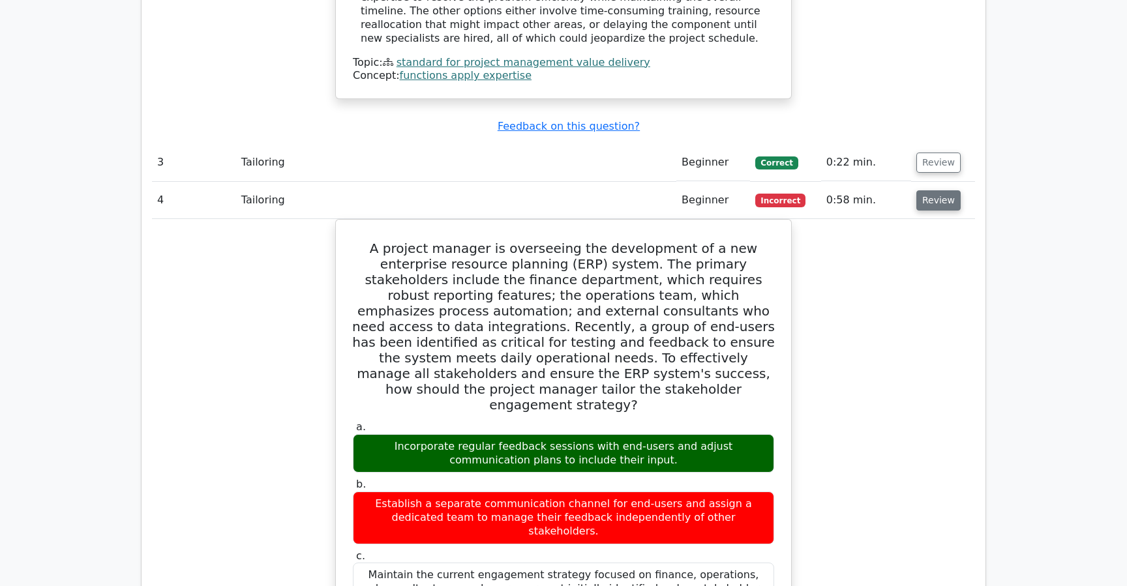
click at [925, 190] on button "Review" at bounding box center [938, 200] width 44 height 20
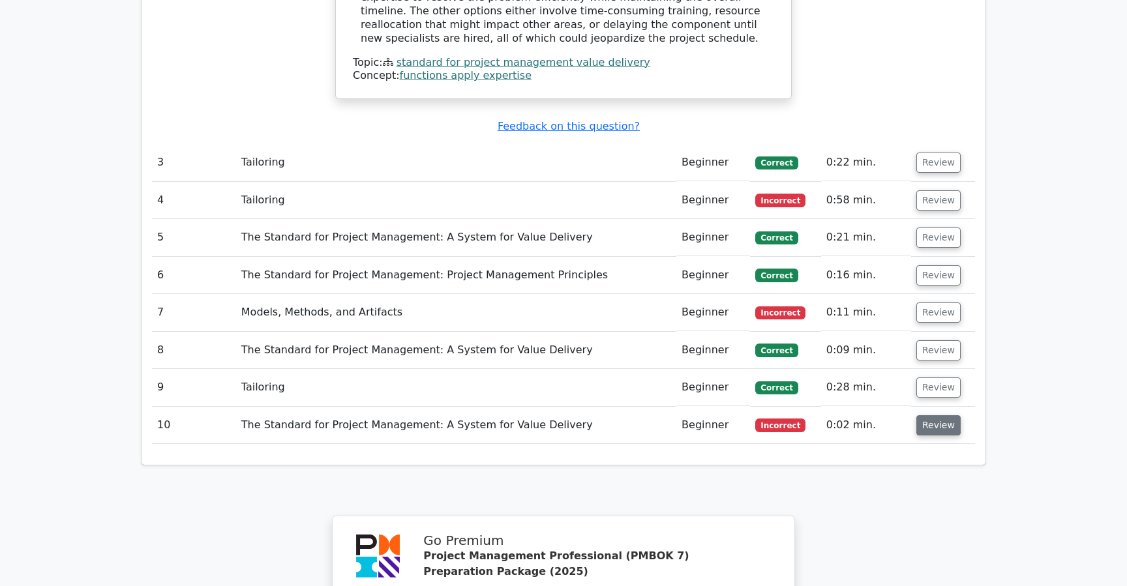
click at [937, 415] on button "Review" at bounding box center [938, 425] width 44 height 20
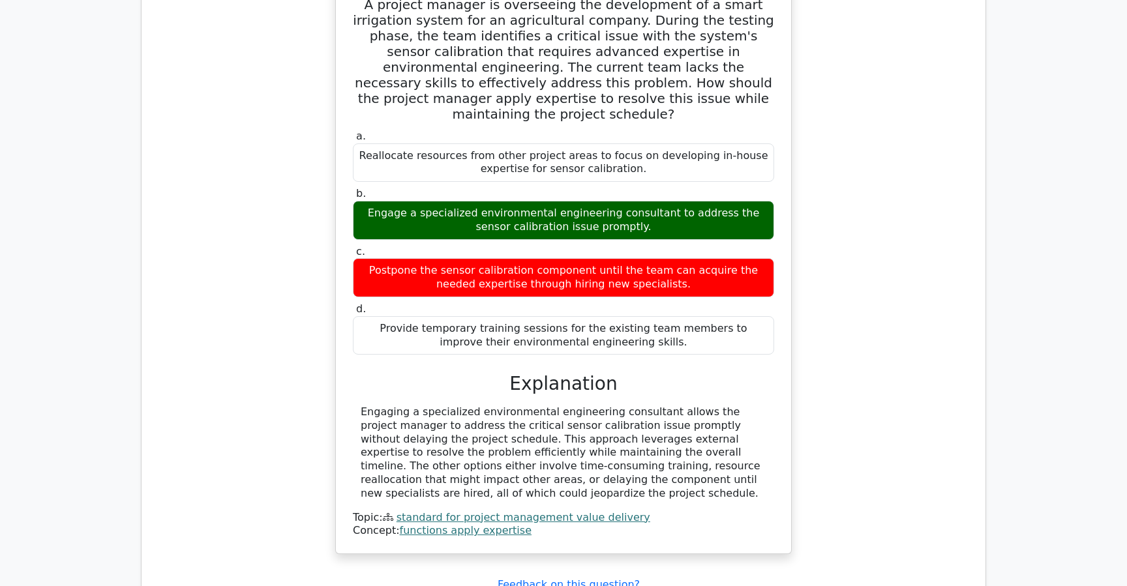
scroll to position [1507, 0]
